Goal: Task Accomplishment & Management: Use online tool/utility

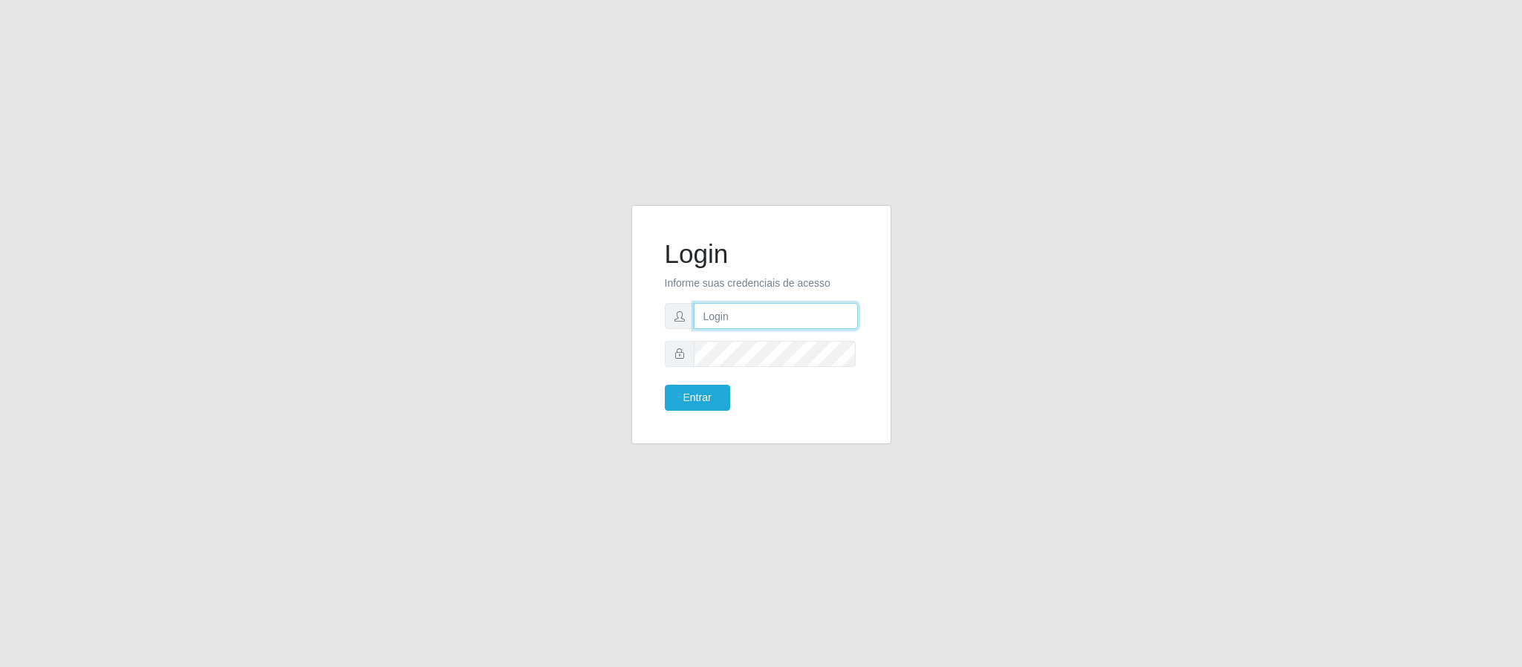
click at [740, 313] on input "text" at bounding box center [776, 316] width 164 height 26
type input "[EMAIL_ADDRESS][DOMAIN_NAME]"
click at [693, 401] on button "Entrar" at bounding box center [697, 398] width 65 height 26
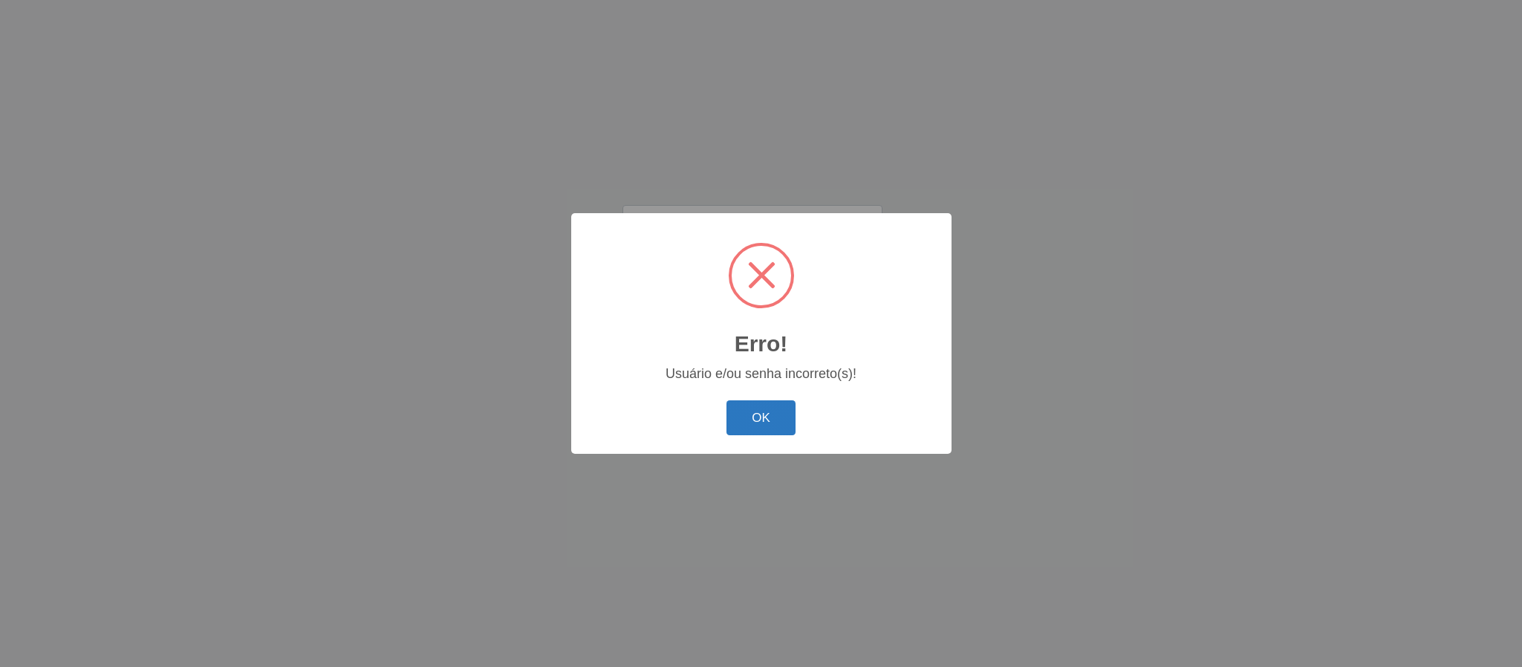
click at [760, 421] on button "OK" at bounding box center [761, 417] width 69 height 35
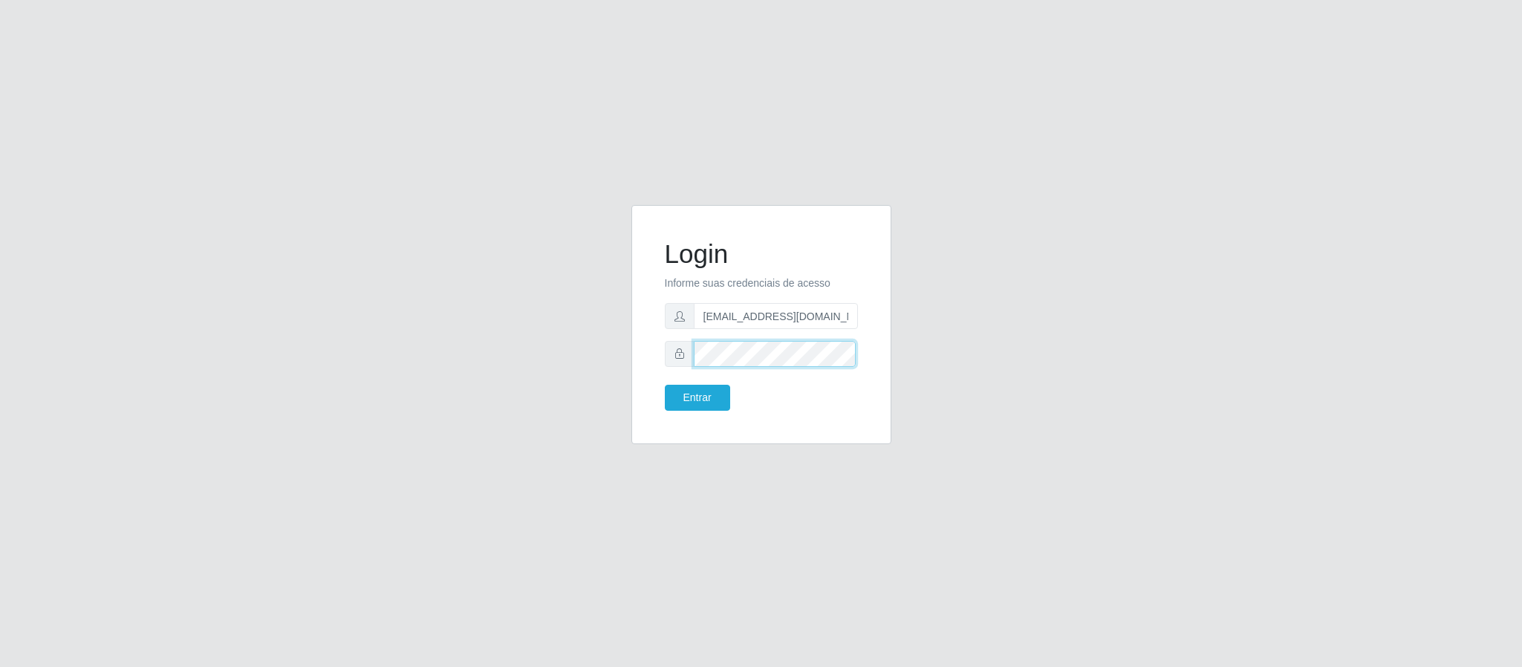
click at [522, 357] on div "Login Informe suas credenciais de acesso [EMAIL_ADDRESS][DOMAIN_NAME] Entrar" at bounding box center [761, 333] width 847 height 257
click at [703, 395] on button "Entrar" at bounding box center [697, 398] width 65 height 26
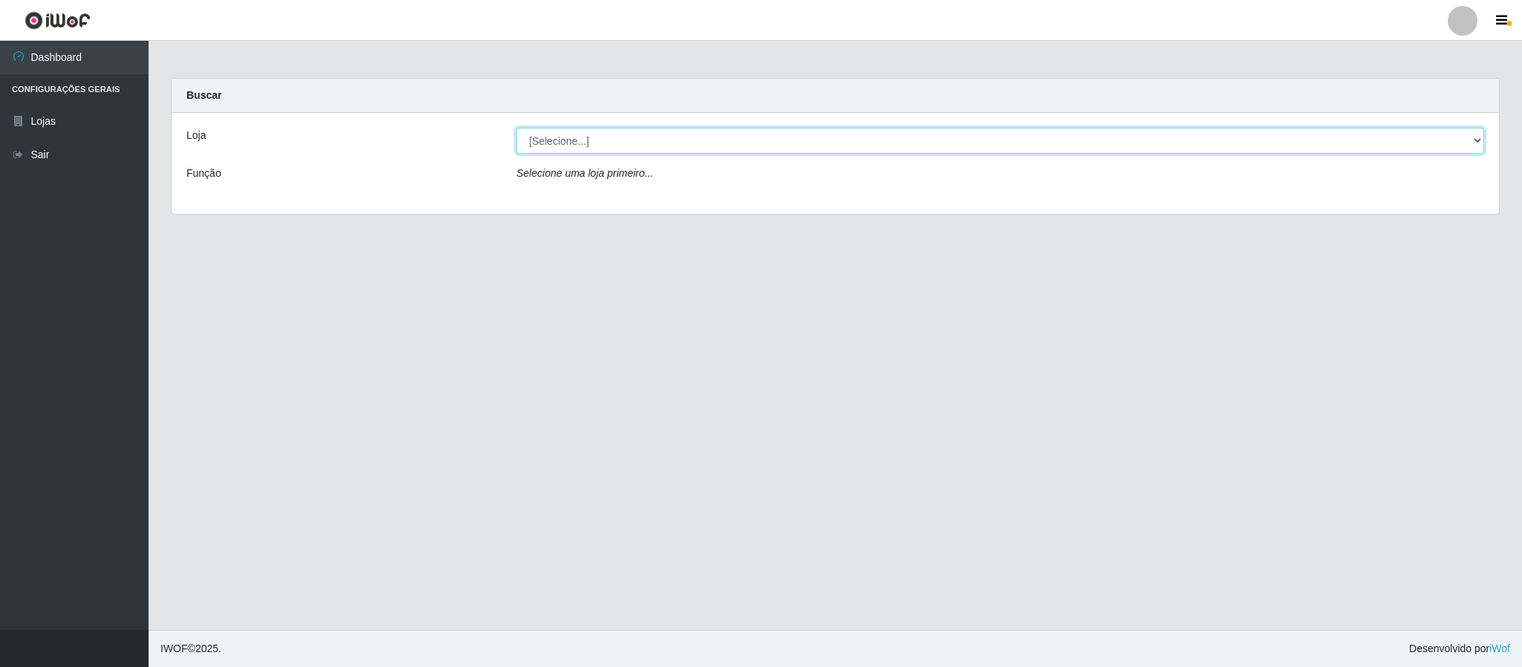
click at [1471, 137] on select "[Selecione...] Queiroz Atacadão - Coophab" at bounding box center [1000, 141] width 968 height 26
select select "463"
click at [516, 128] on select "[Selecione...] Queiroz Atacadão - Coophab" at bounding box center [1000, 141] width 968 height 26
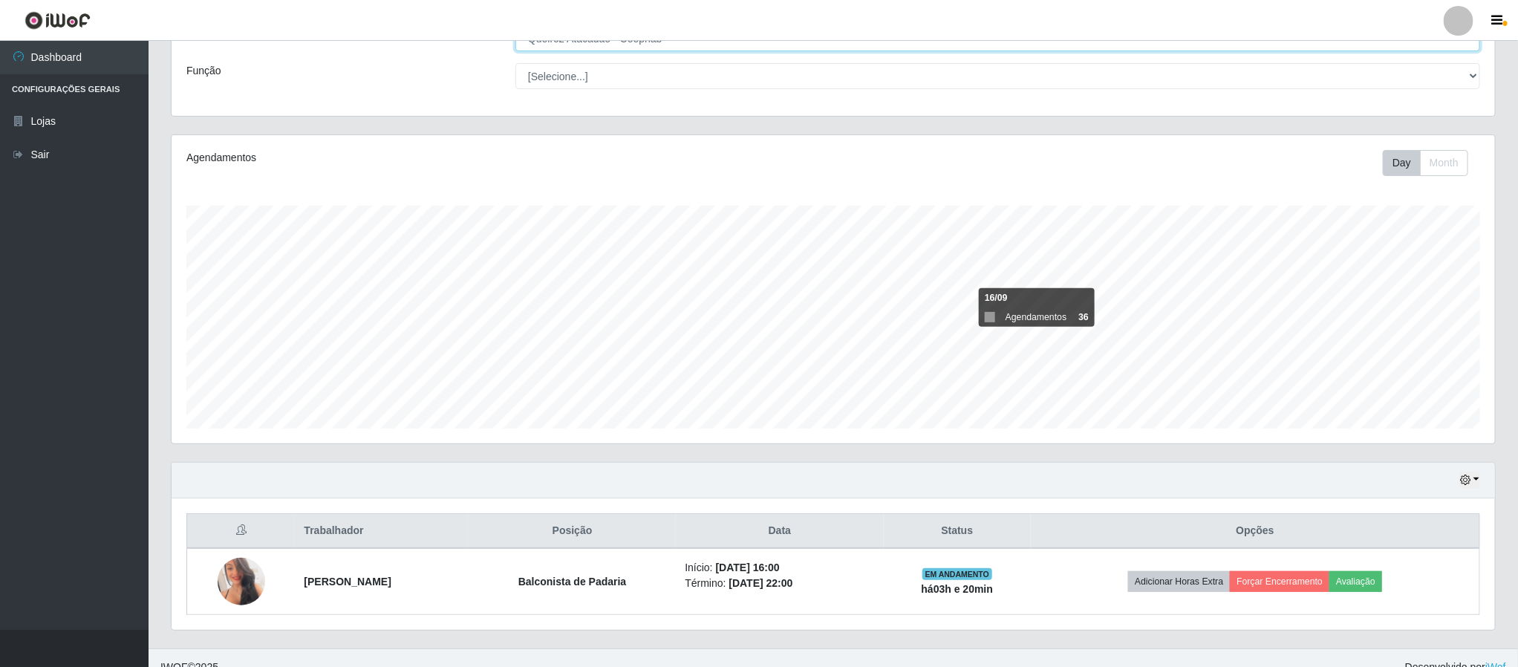
scroll to position [126, 0]
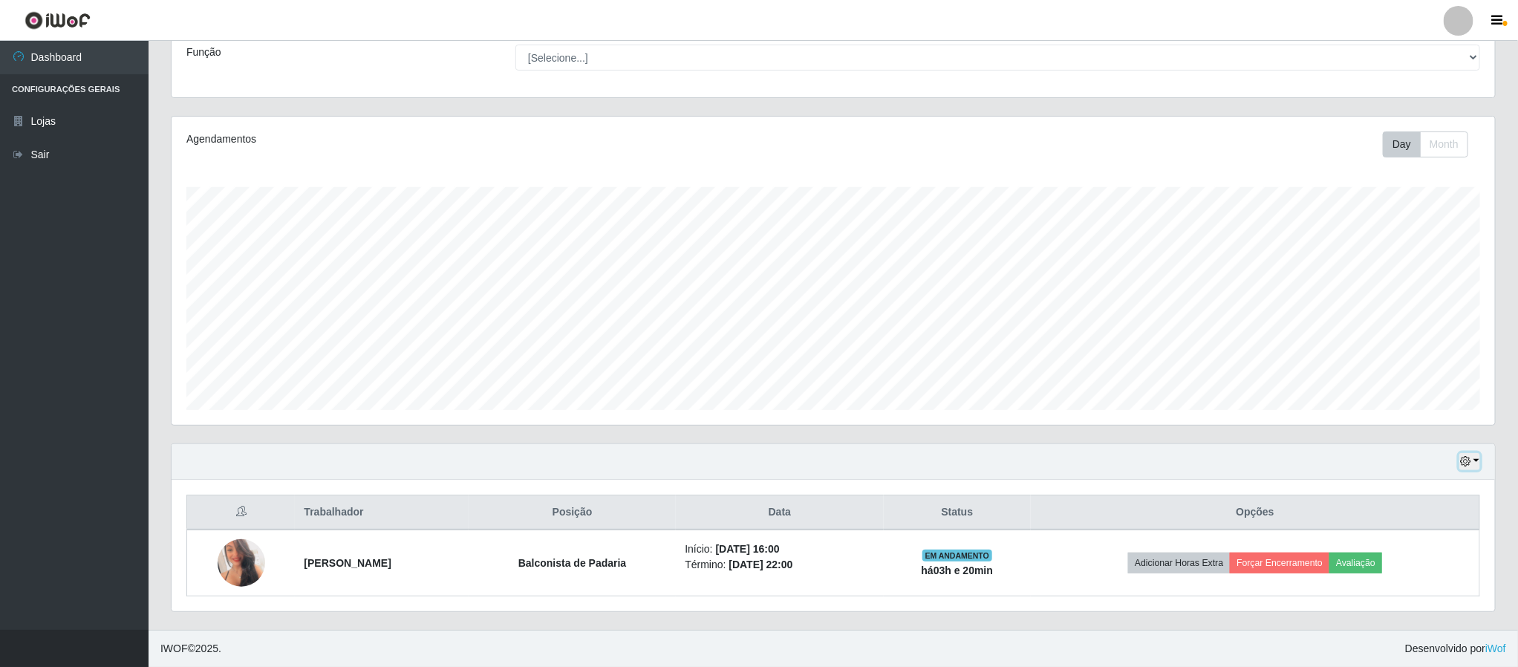
click at [1460, 459] on button "button" at bounding box center [1470, 461] width 21 height 17
click at [1411, 404] on button "1 Semana" at bounding box center [1420, 404] width 117 height 31
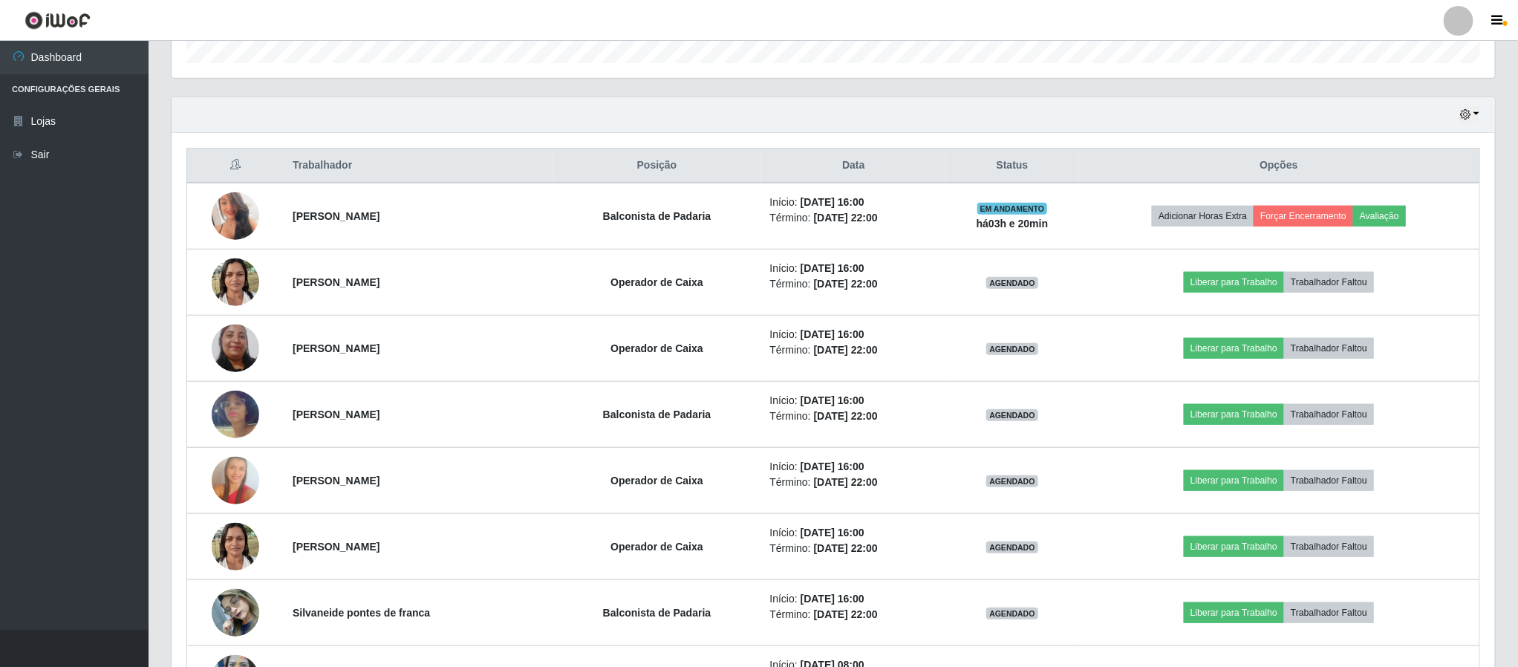
scroll to position [348, 0]
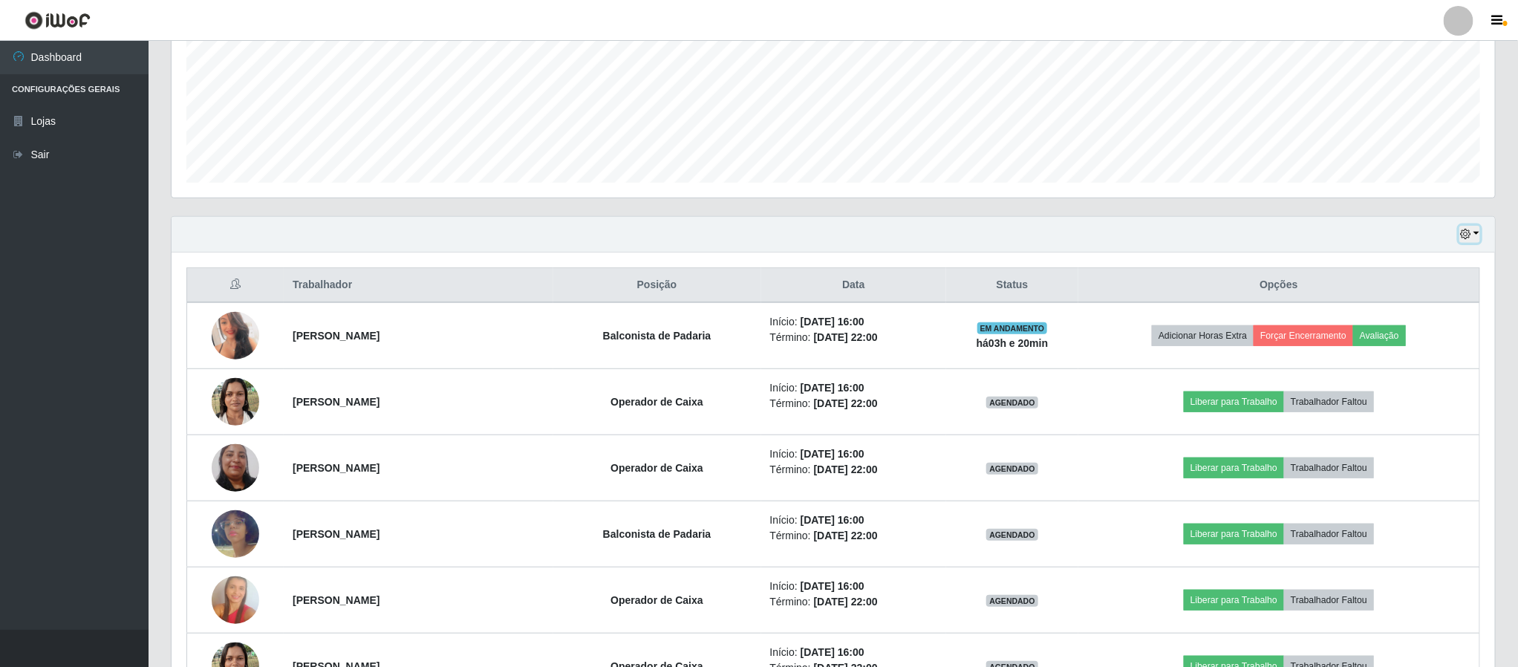
click at [1467, 239] on icon "button" at bounding box center [1466, 234] width 10 height 10
click at [1417, 290] on button "1 dia" at bounding box center [1420, 292] width 117 height 31
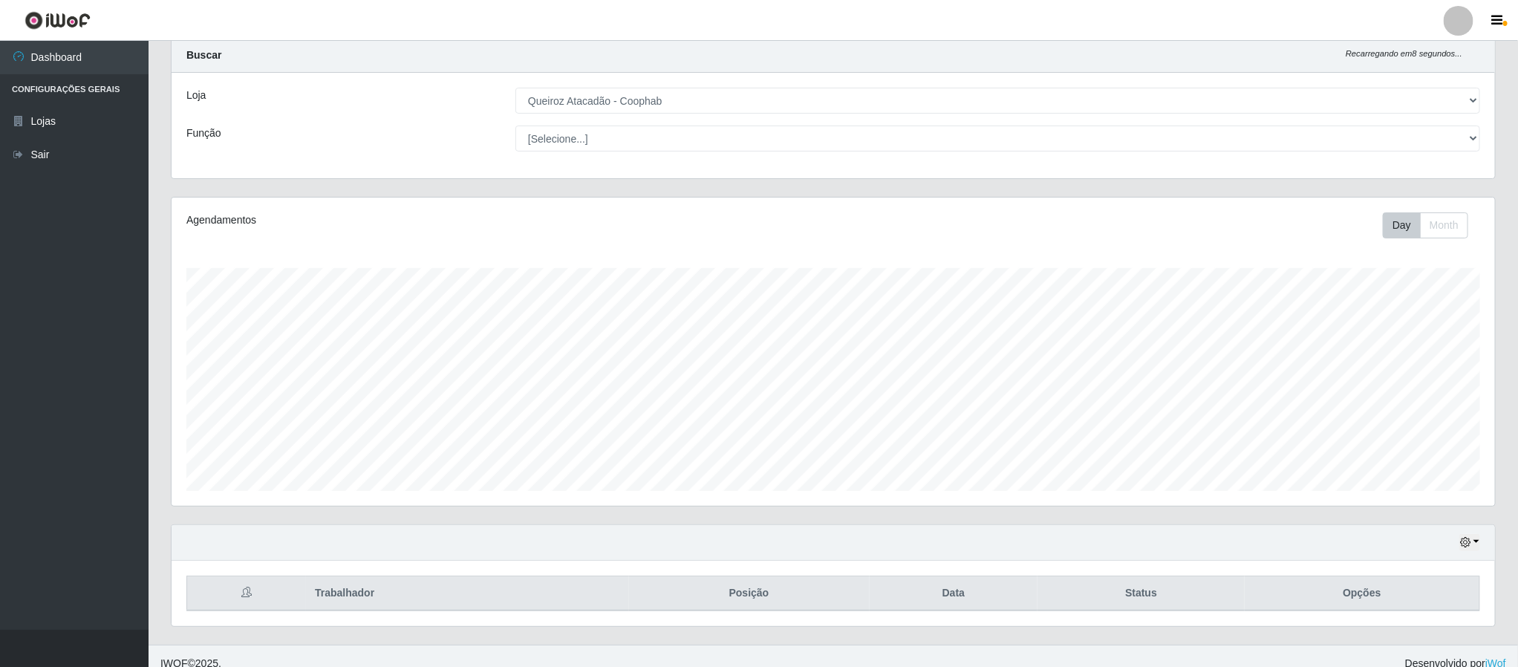
scroll to position [59, 0]
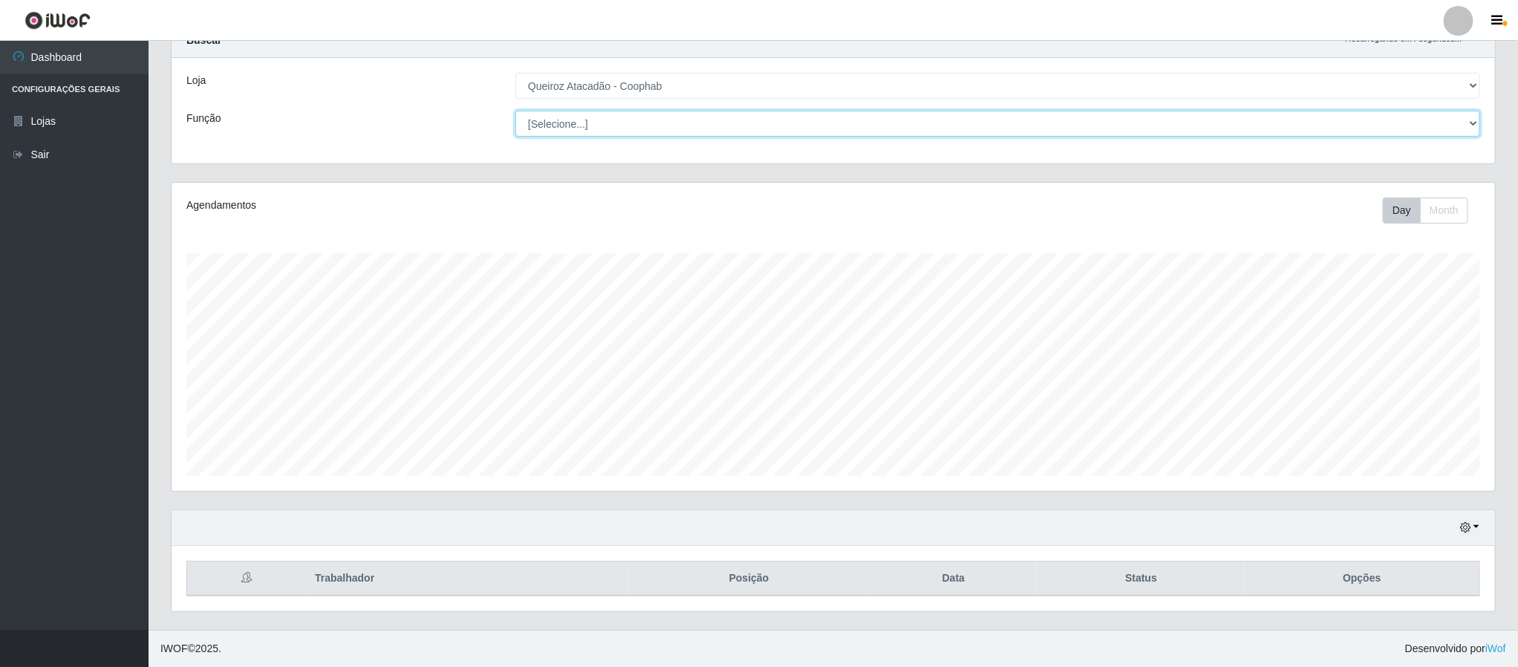
click at [1465, 119] on select "[Selecione...] ASG ASG + ASG ++ Balconista de Padaria Balconista de Padaria + B…" at bounding box center [998, 124] width 965 height 26
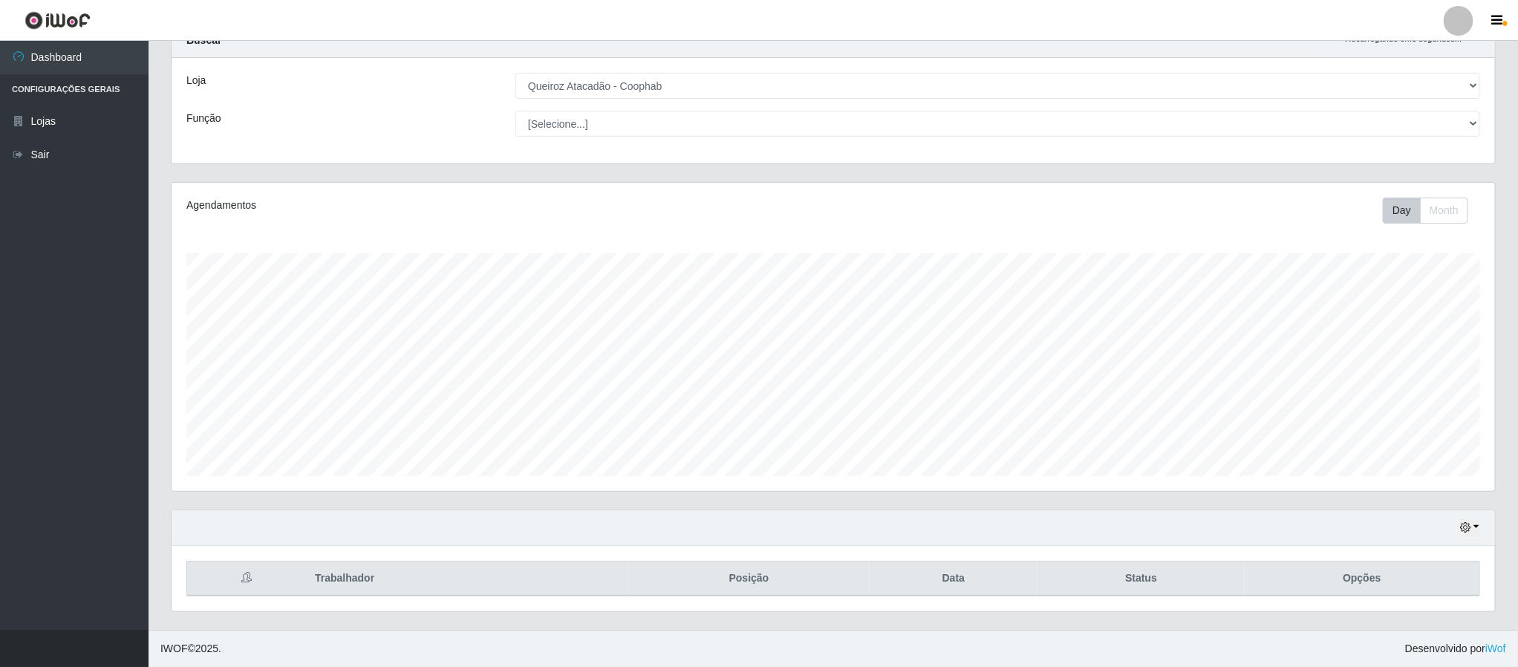
click at [305, 201] on div "Agendamentos" at bounding box center [449, 206] width 526 height 16
click at [1471, 524] on icon "button" at bounding box center [1466, 527] width 10 height 10
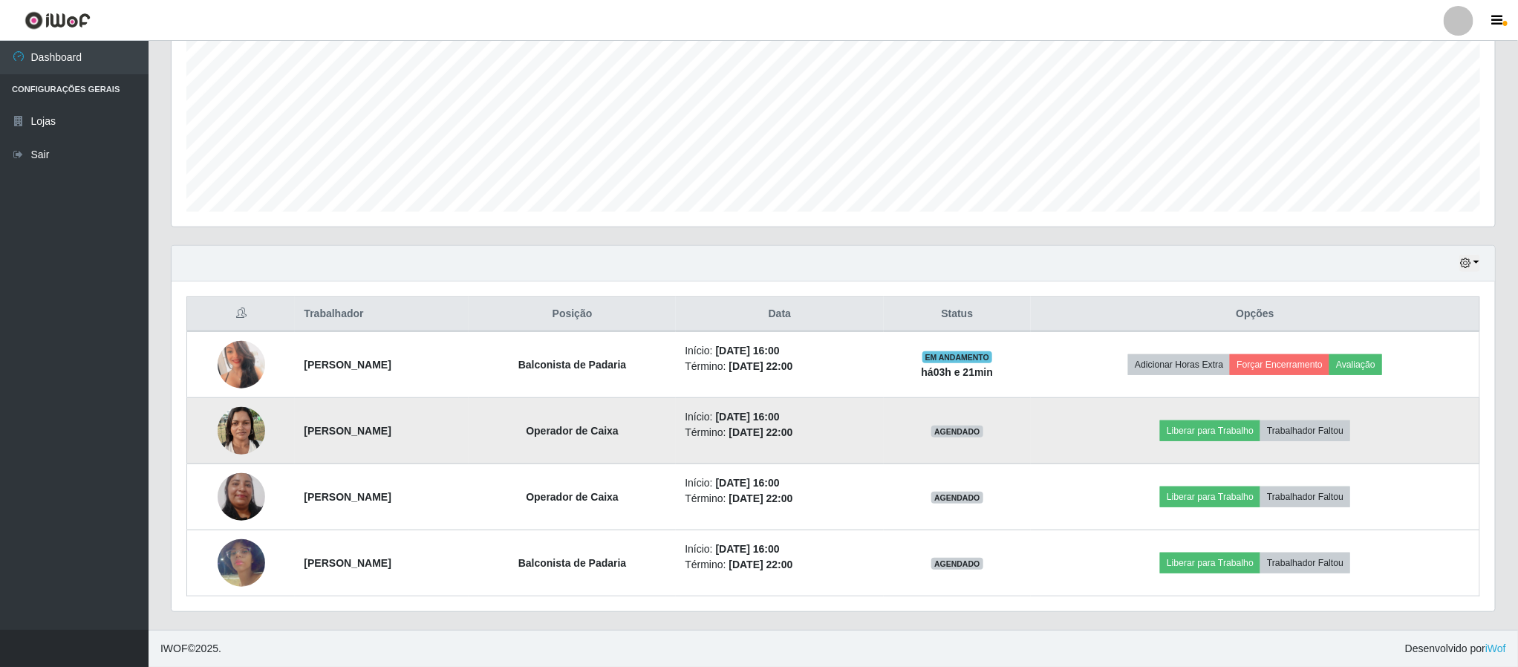
scroll to position [324, 0]
